Goal: Browse casually: Explore the website without a specific task or goal

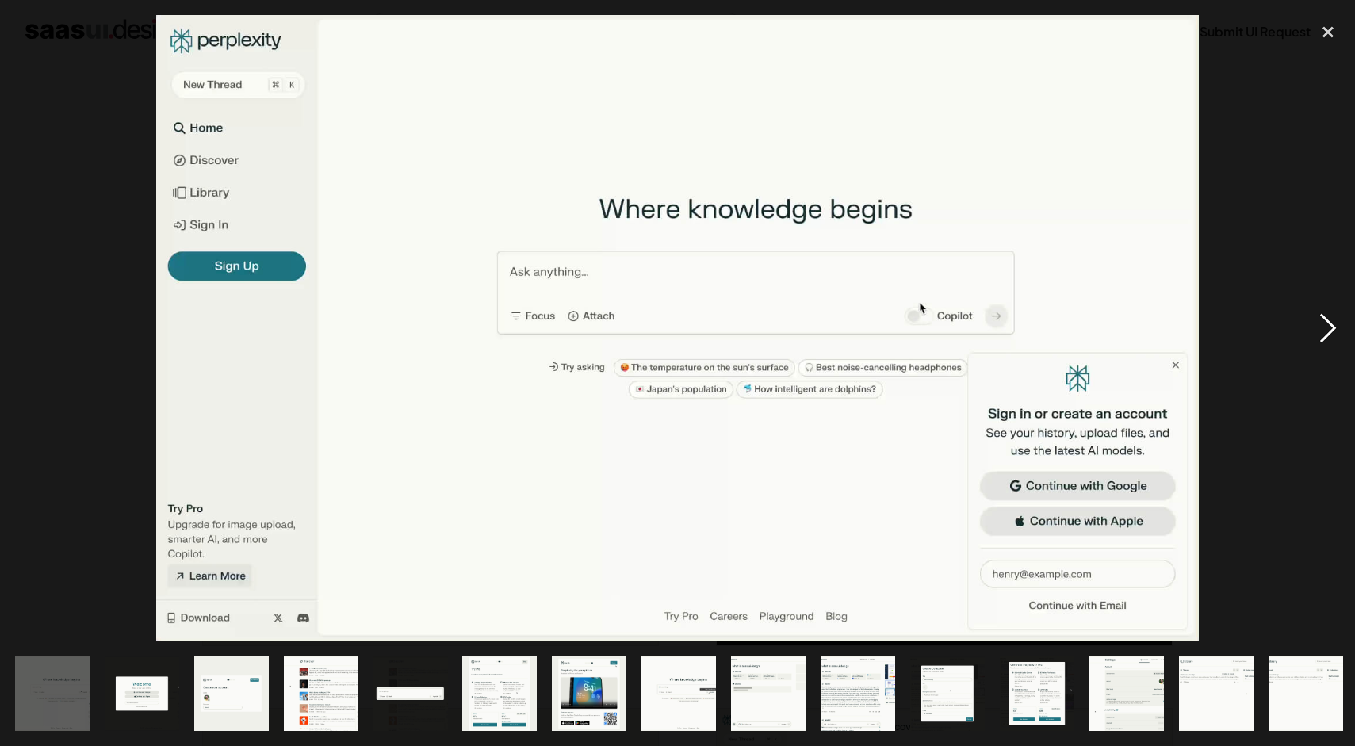
click at [1338, 324] on div "next image" at bounding box center [1328, 328] width 54 height 627
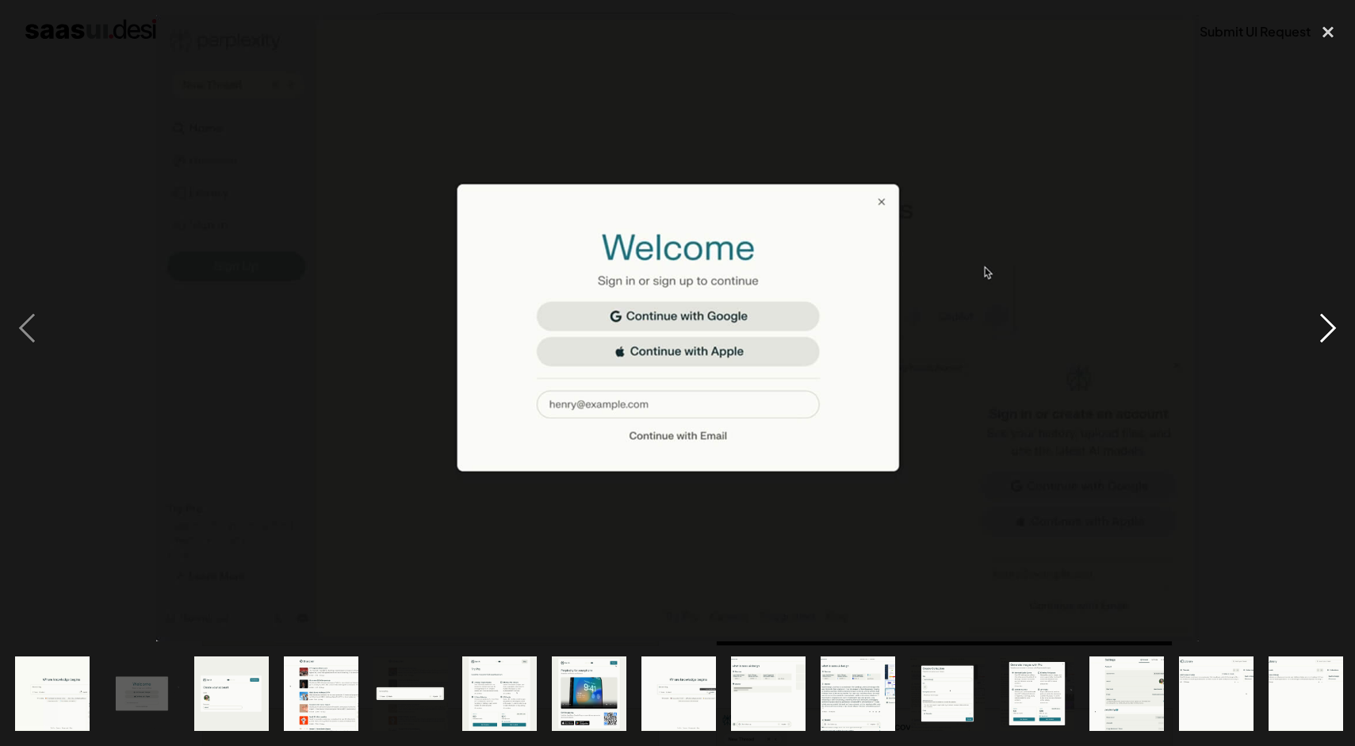
click at [1337, 324] on div "next image" at bounding box center [1328, 328] width 54 height 627
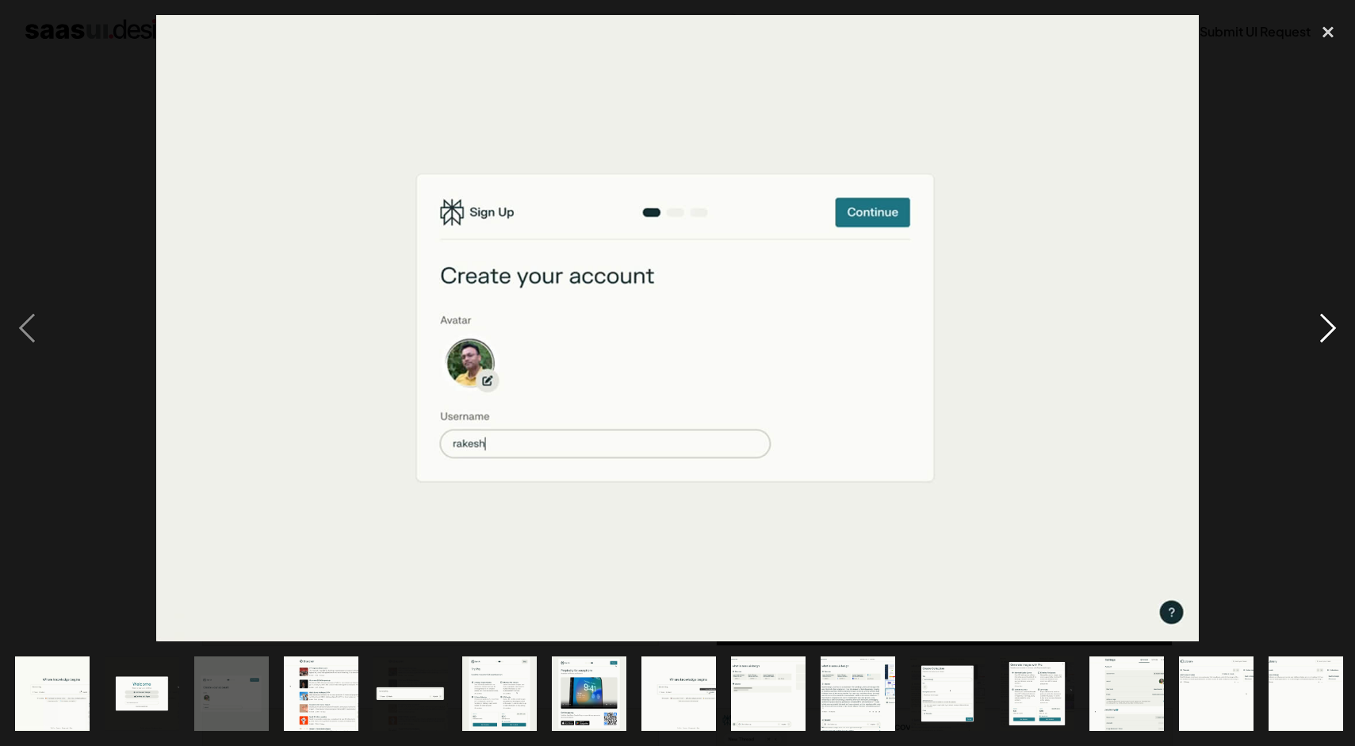
click at [1337, 324] on div "next image" at bounding box center [1328, 328] width 54 height 627
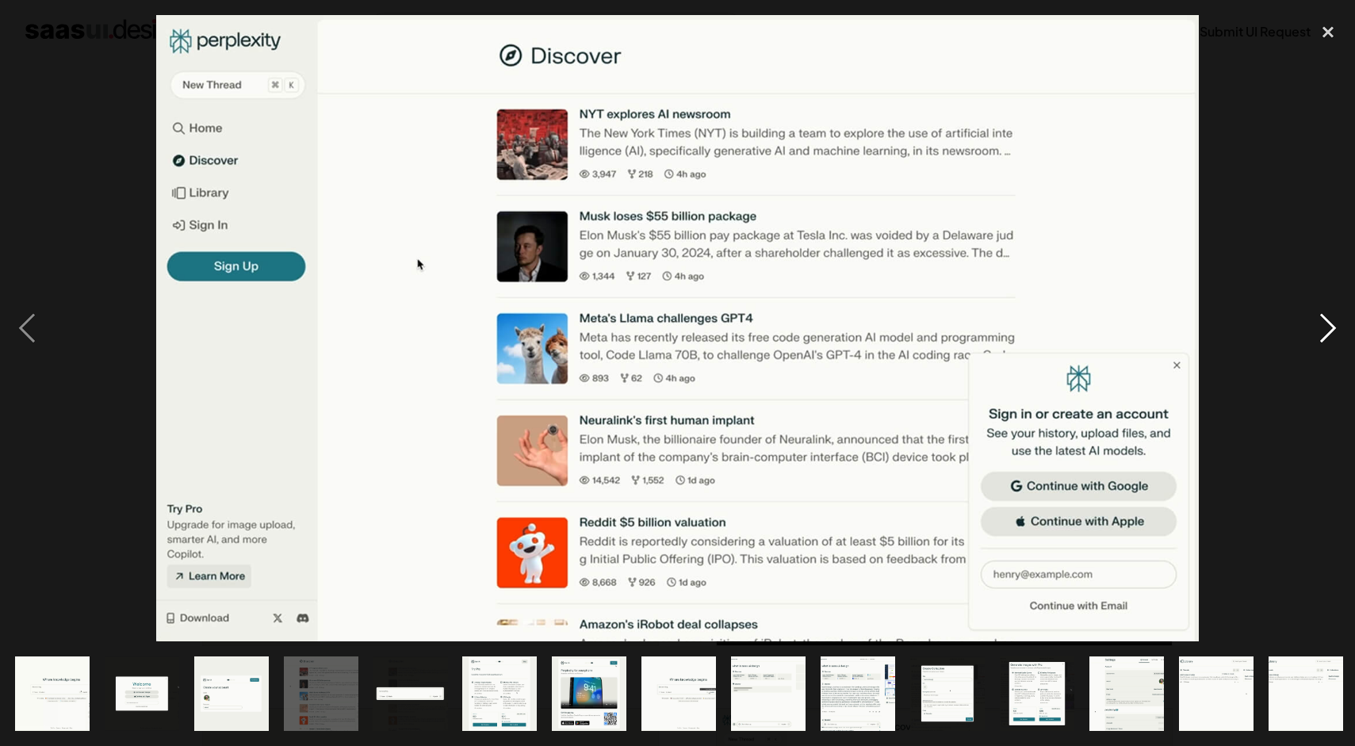
click at [1337, 324] on div "next image" at bounding box center [1328, 328] width 54 height 627
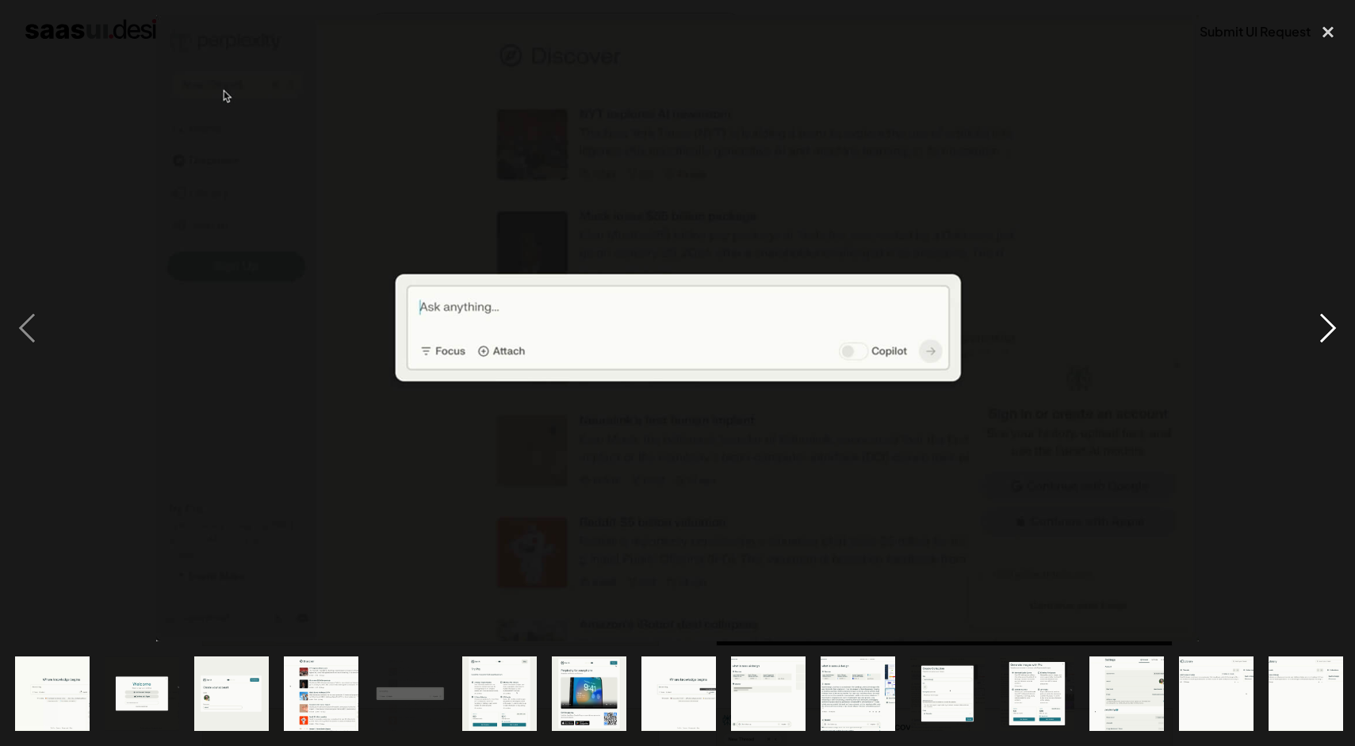
click at [1337, 324] on div "next image" at bounding box center [1328, 328] width 54 height 627
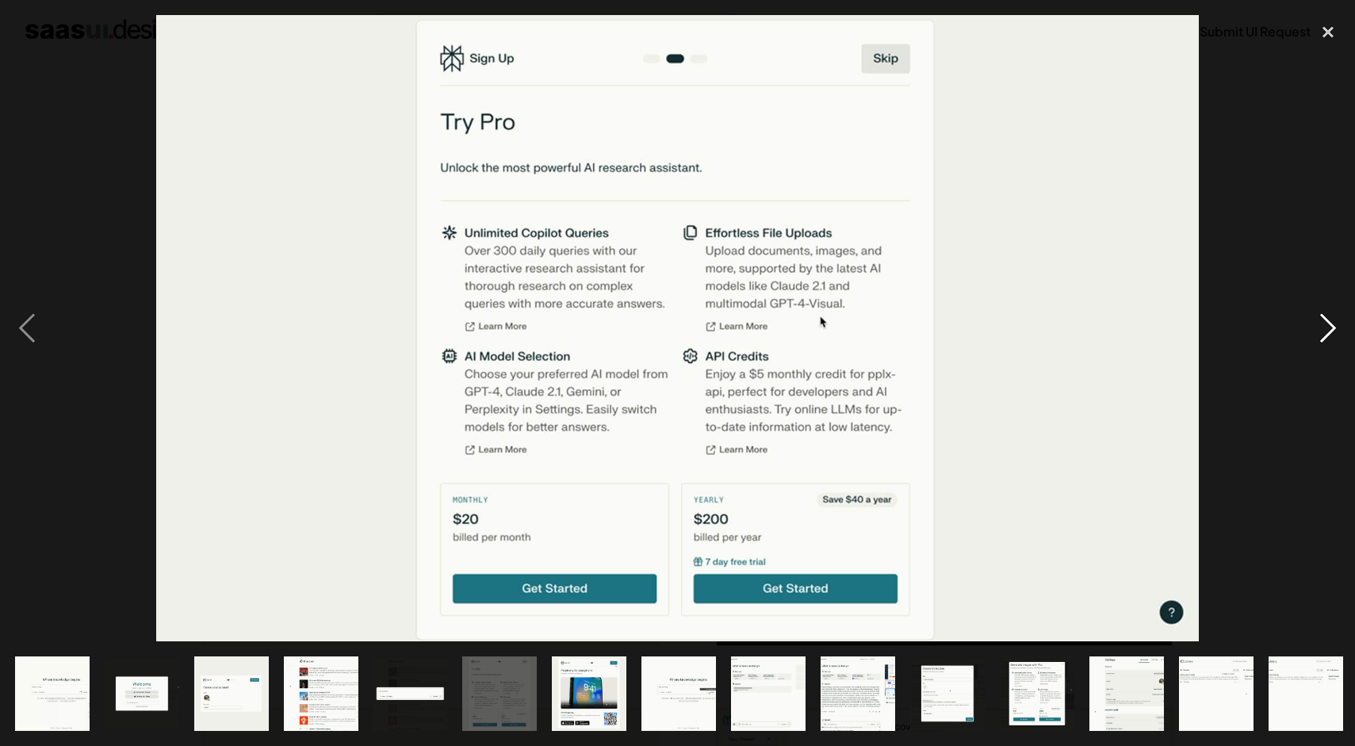
click at [1337, 324] on div "next image" at bounding box center [1328, 328] width 54 height 627
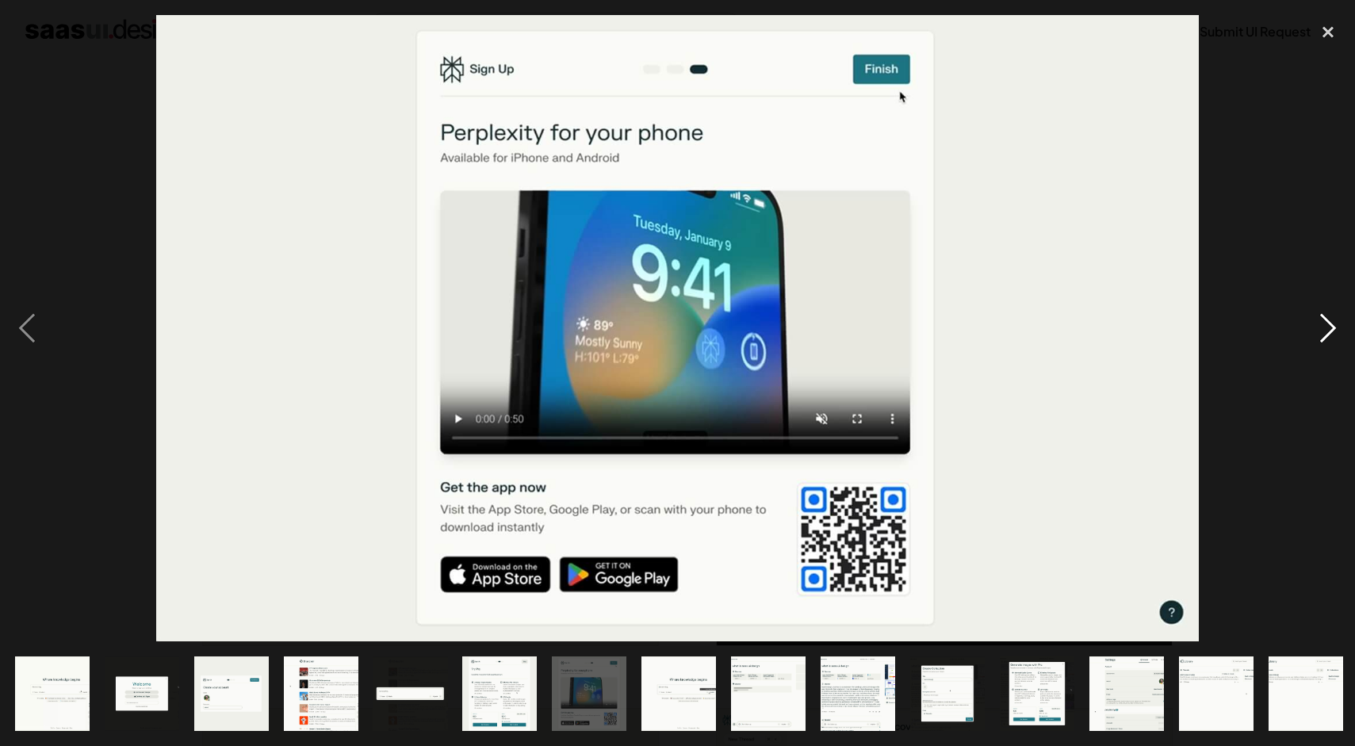
click at [1337, 324] on div "next image" at bounding box center [1328, 328] width 54 height 627
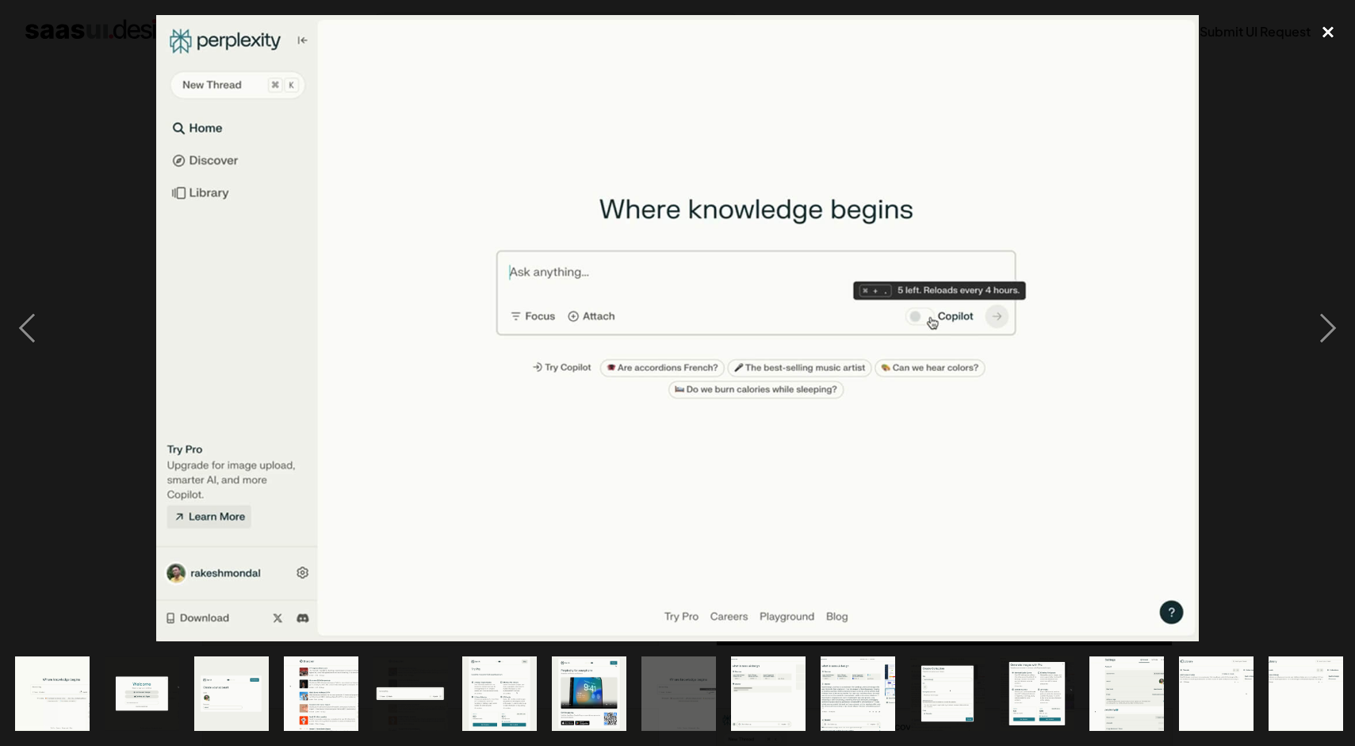
click at [1321, 36] on div "close lightbox" at bounding box center [1328, 32] width 54 height 35
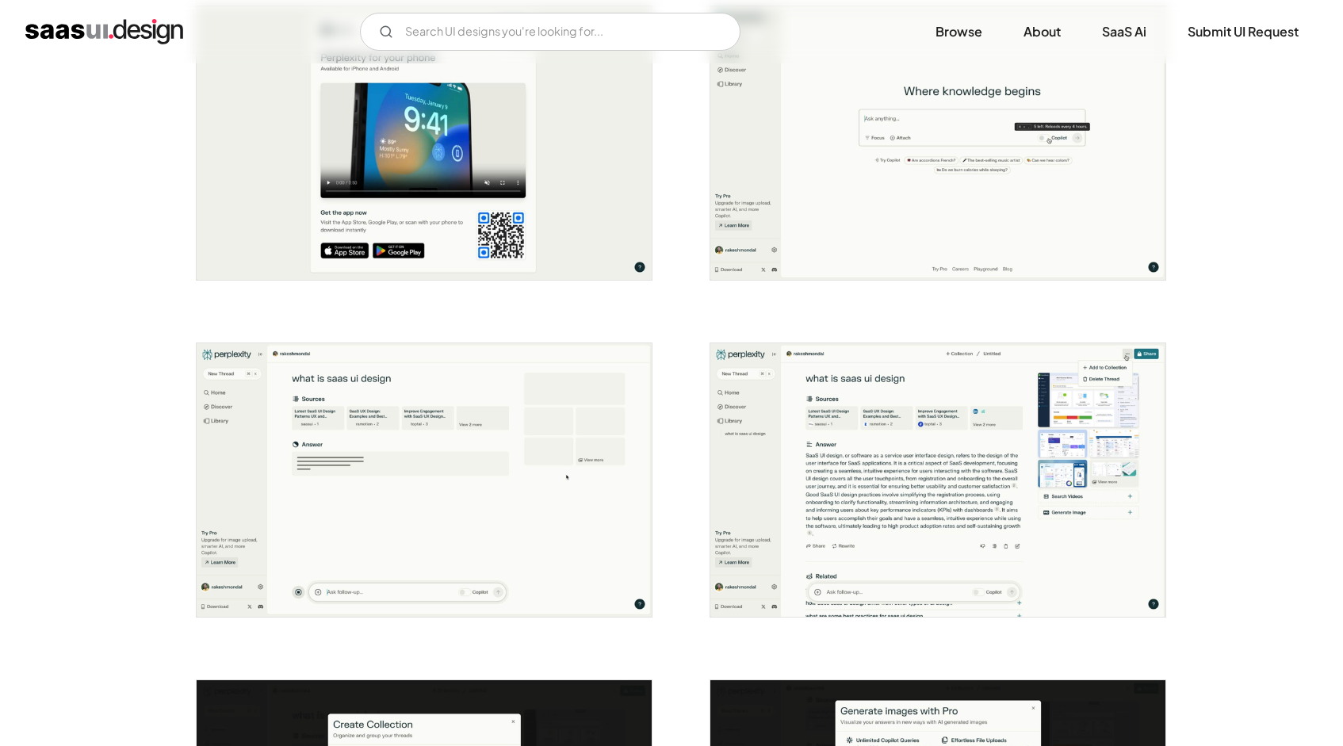
scroll to position [1382, 0]
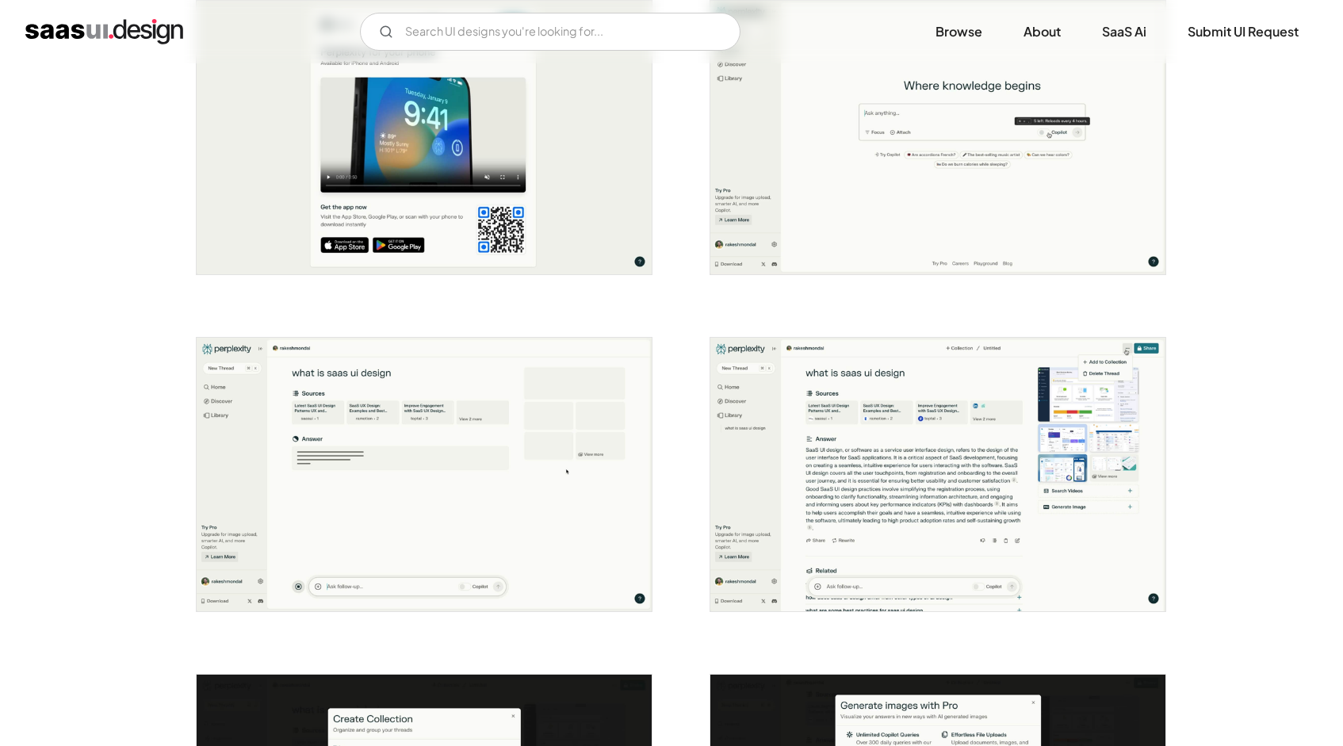
click at [838, 420] on img "open lightbox" at bounding box center [938, 475] width 455 height 274
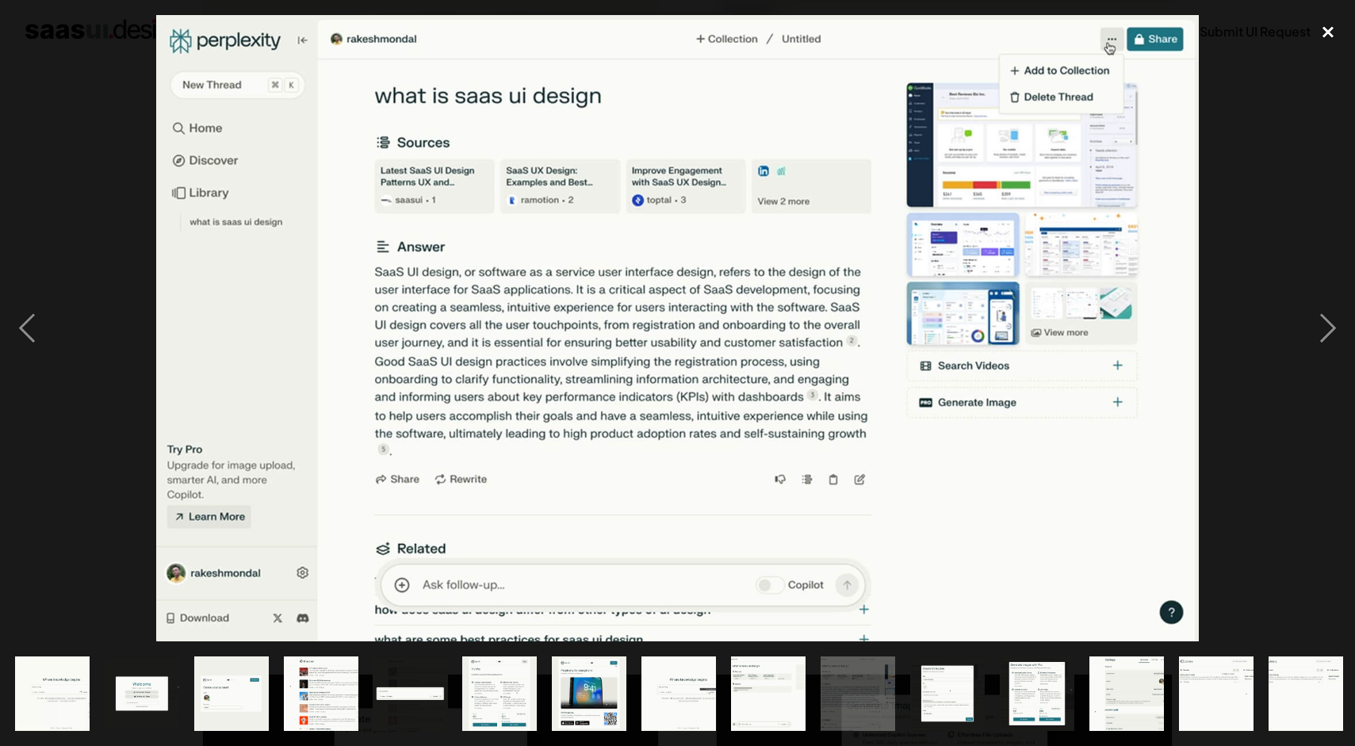
click at [1328, 34] on div "close lightbox" at bounding box center [1328, 32] width 54 height 35
